Goal: Task Accomplishment & Management: Use online tool/utility

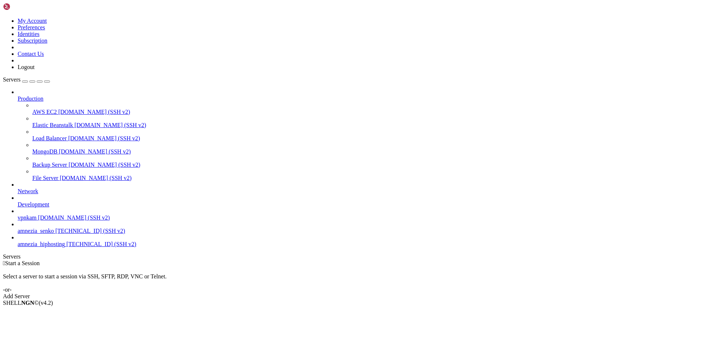
click at [30, 248] on div "Production AWS EC2 [DOMAIN_NAME] (SSH v2) Elastic Beanstalk [DOMAIN_NAME] (SSH …" at bounding box center [352, 168] width 699 height 159
click at [44, 234] on span "amnezia_senko" at bounding box center [36, 231] width 36 height 6
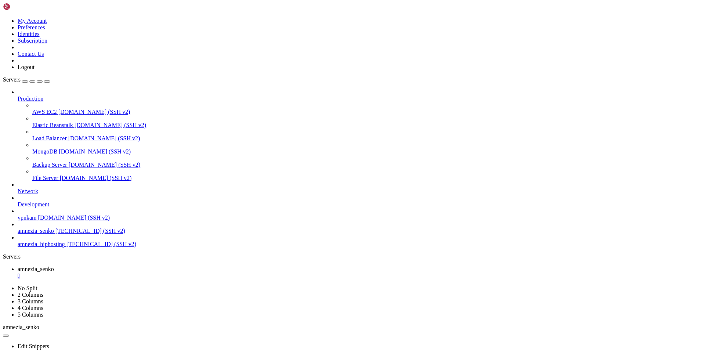
drag, startPoint x: 10, startPoint y: 658, endPoint x: 94, endPoint y: 672, distance: 85.9
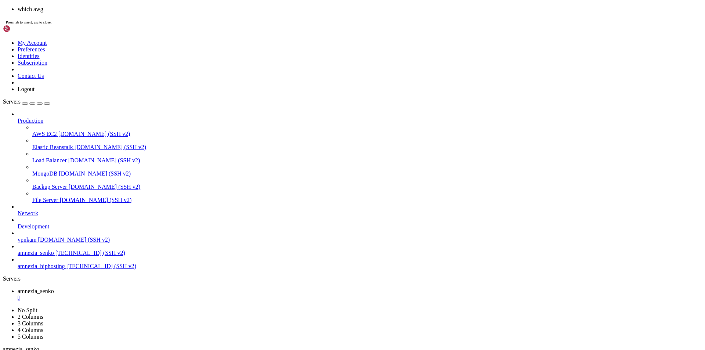
scroll to position [14281, 0]
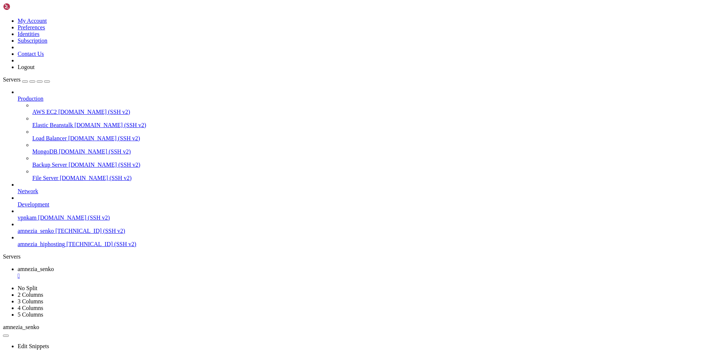
drag, startPoint x: 5, startPoint y: 488, endPoint x: 18, endPoint y: 491, distance: 13.1
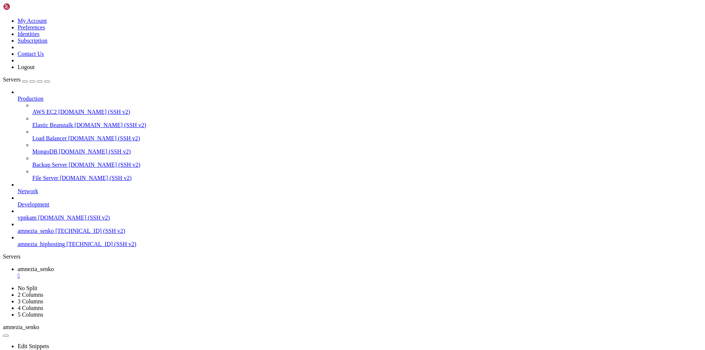
drag, startPoint x: 6, startPoint y: 489, endPoint x: 57, endPoint y: 576, distance: 100.1
drag, startPoint x: 6, startPoint y: 494, endPoint x: 57, endPoint y: 573, distance: 94.5
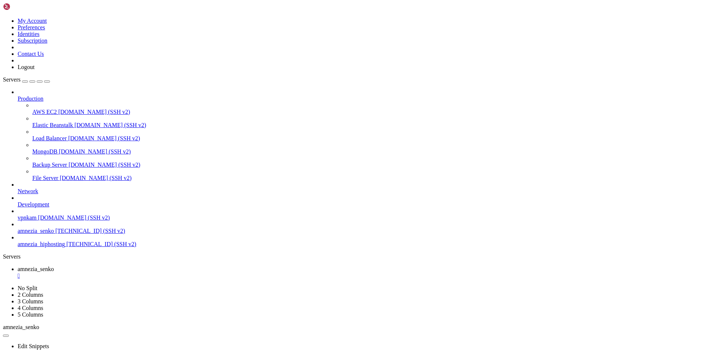
copy div "[Interface] PrivateKey = [ENCRYPTION_KEY] Address = [TECHNICAL_ID] ListenPort =…"
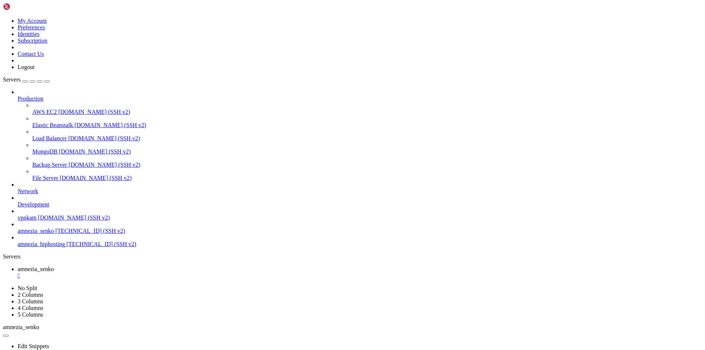
scroll to position [18672, 0]
drag, startPoint x: 11, startPoint y: 660, endPoint x: 8, endPoint y: 656, distance: 5.2
